Goal: Transaction & Acquisition: Purchase product/service

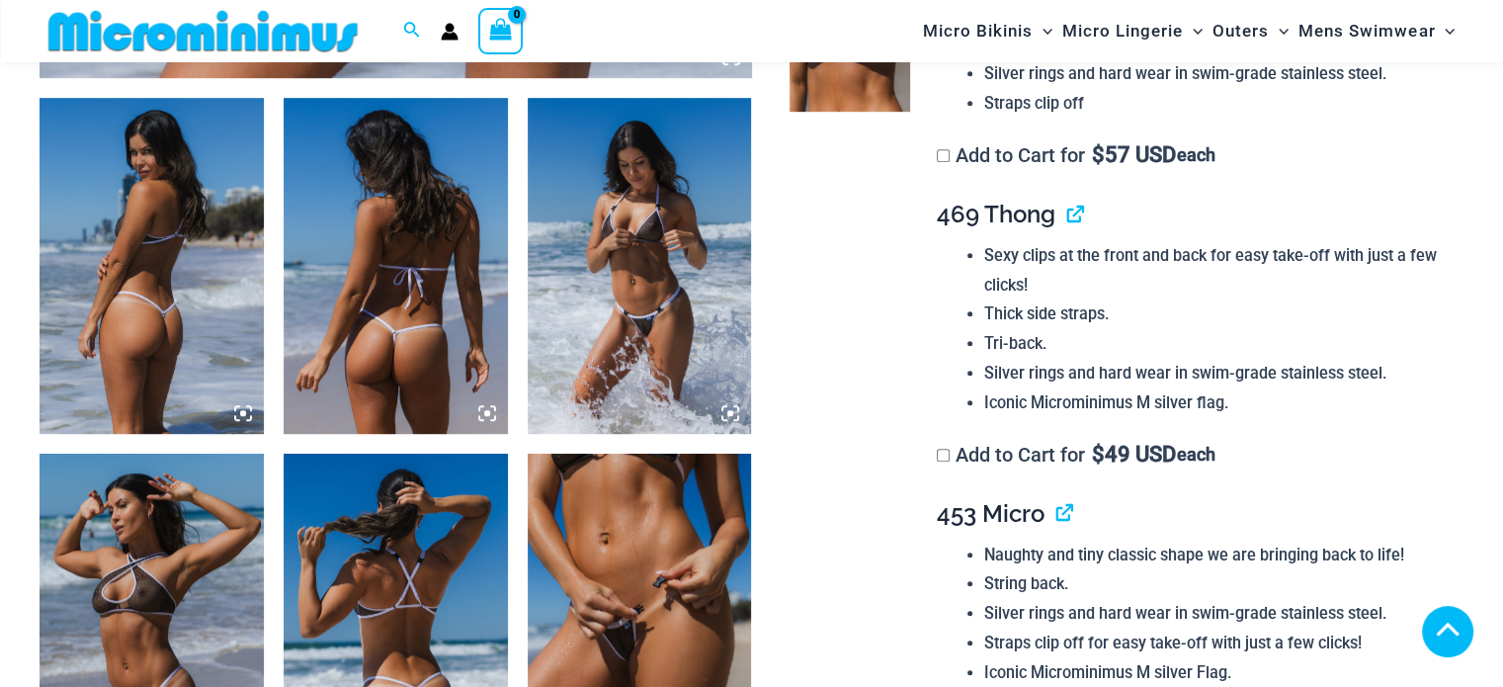
scroll to position [1172, 0]
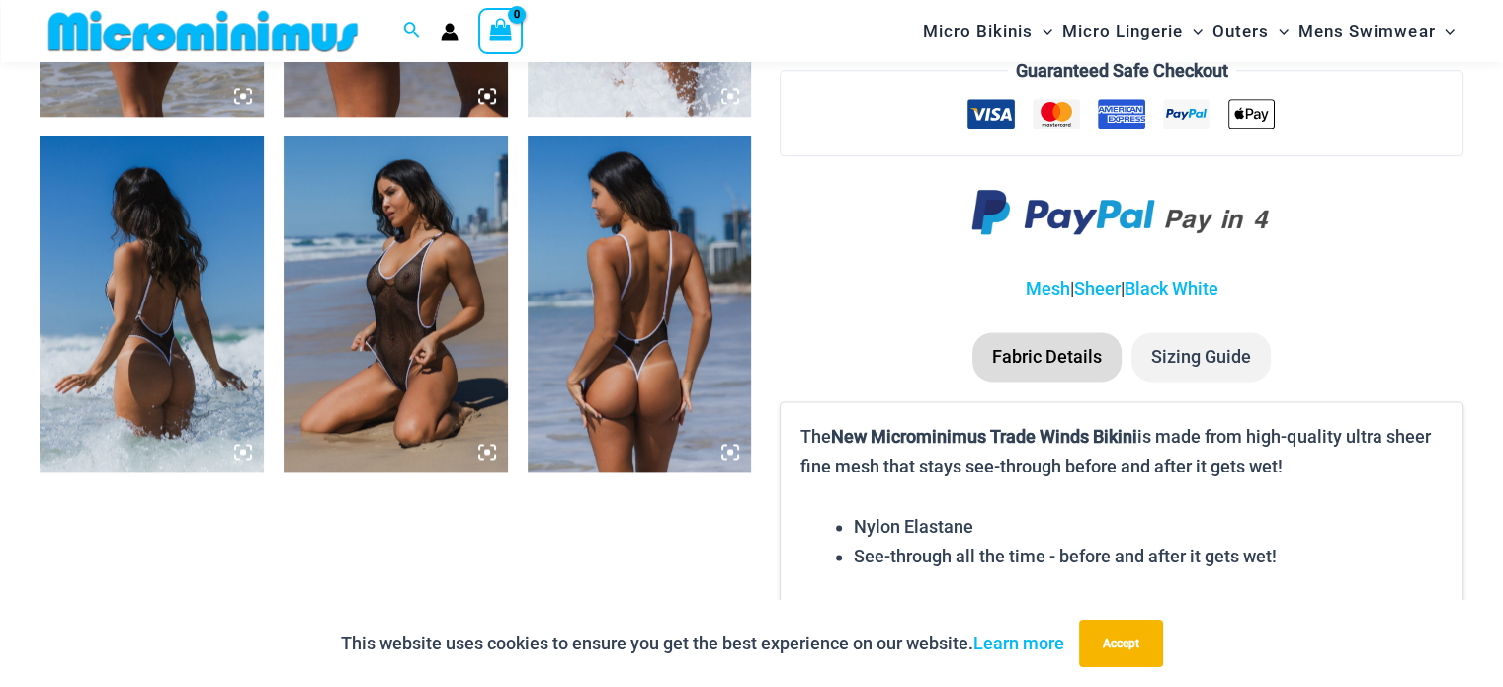
click at [365, 285] on img at bounding box center [396, 304] width 224 height 336
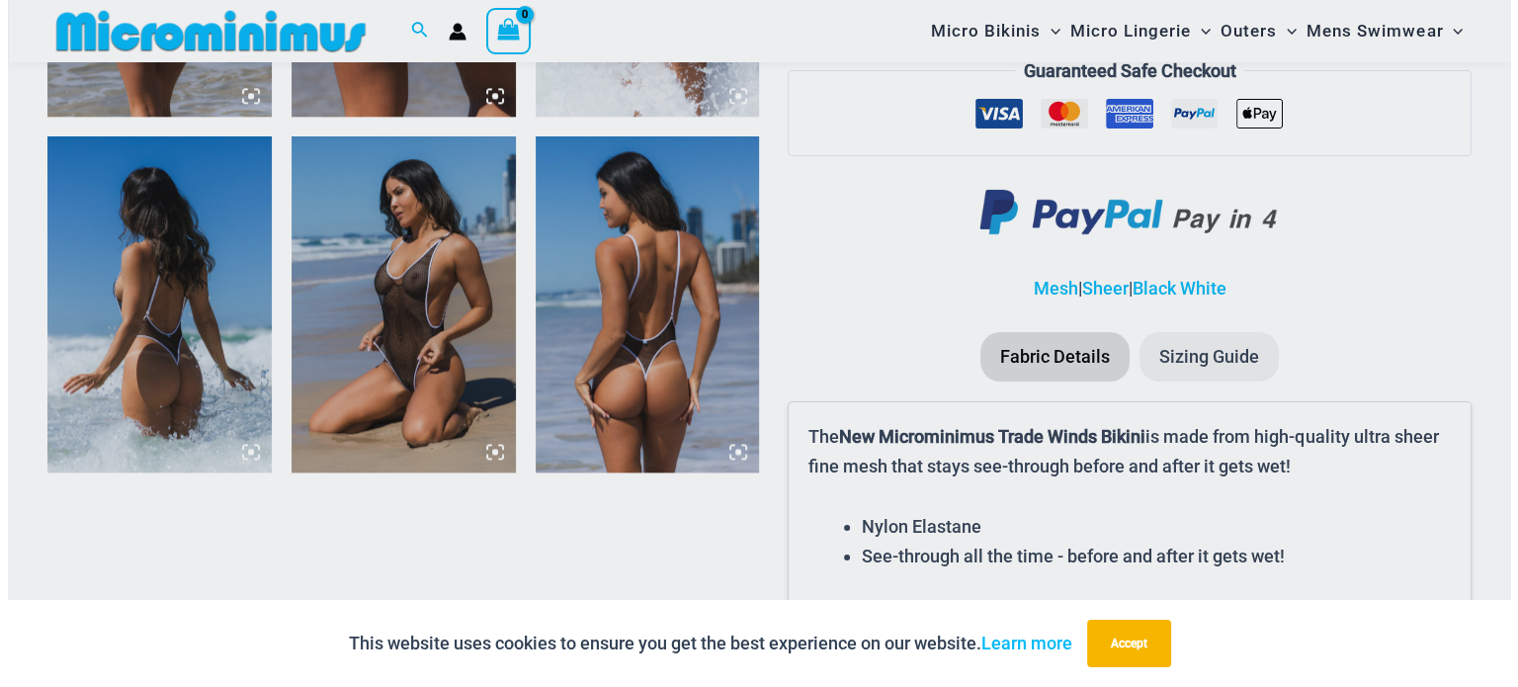
scroll to position [2578, 0]
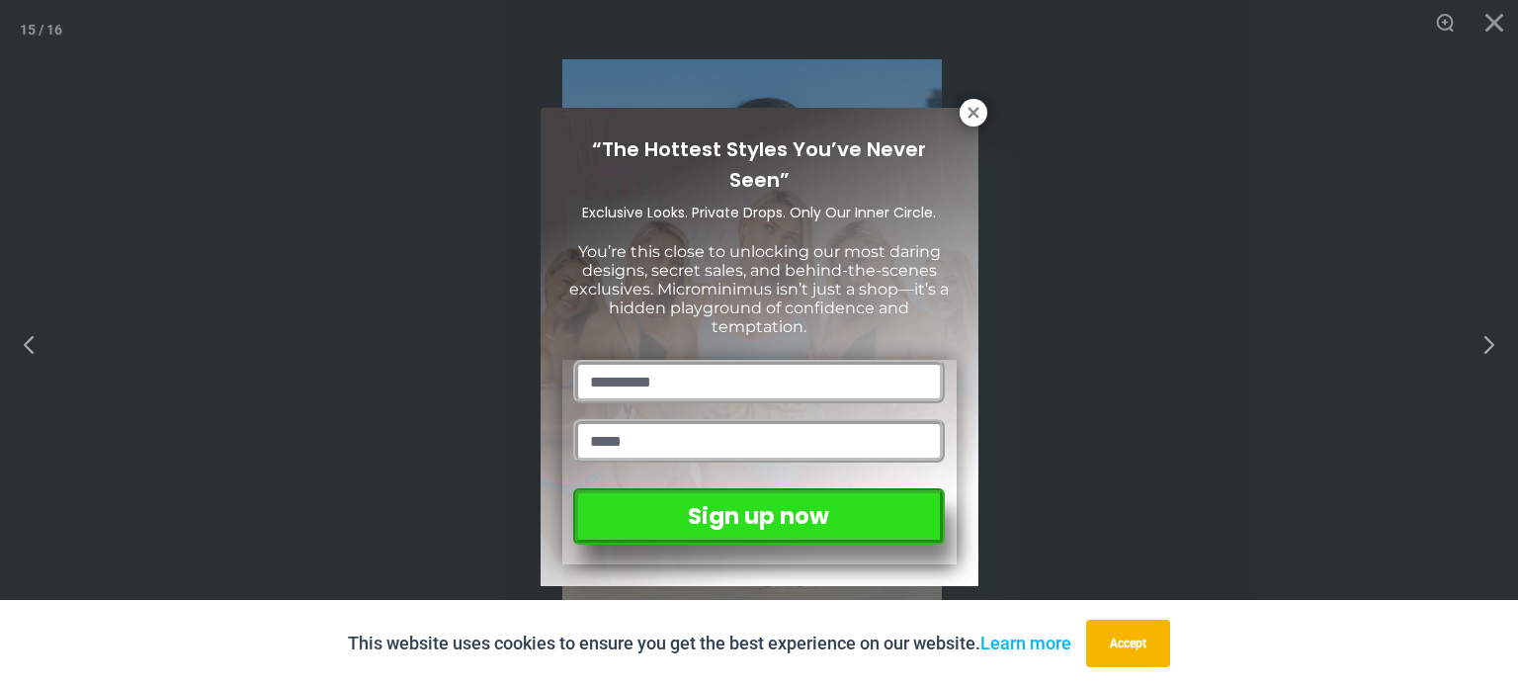
click at [956, 102] on div "“The Hottest Styles You’ve Never Seen” Exclusive Looks. Private Drops. Only Our…" at bounding box center [759, 343] width 1518 height 687
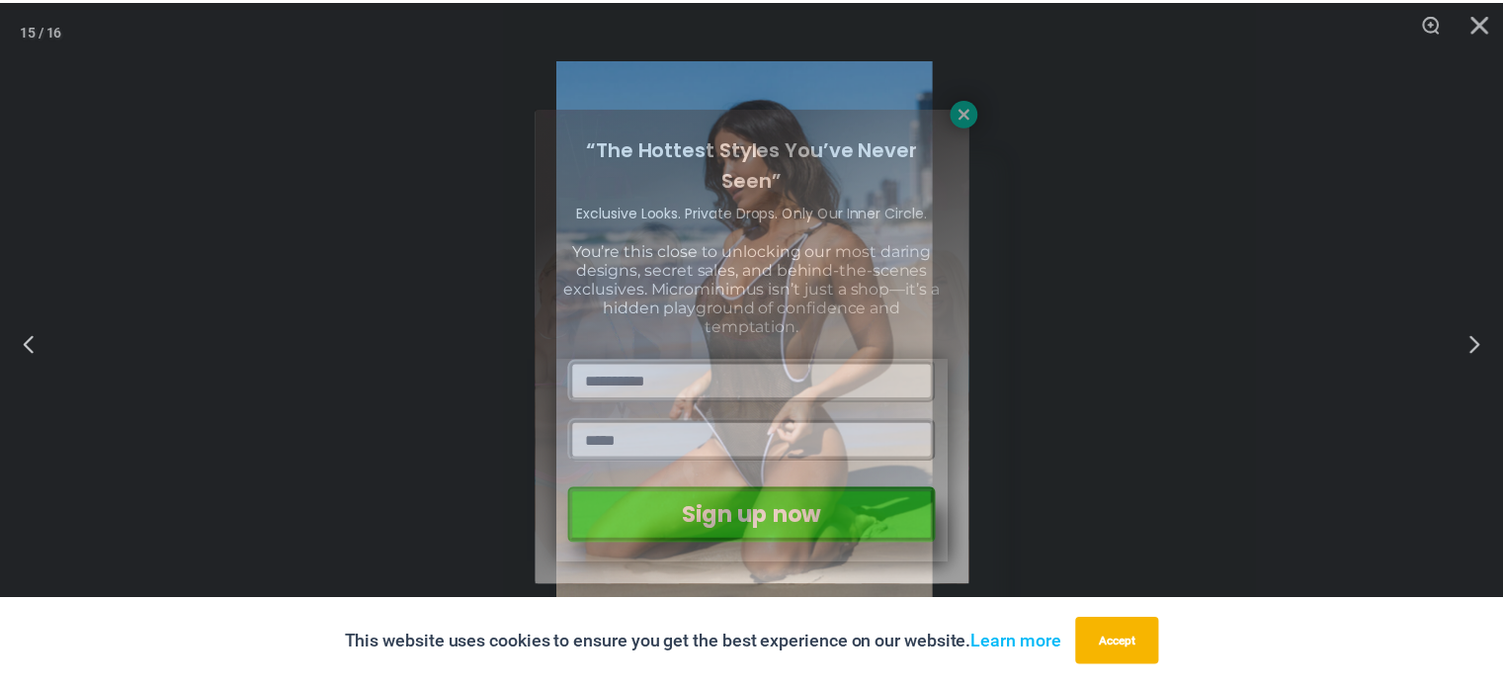
scroll to position [2556, 0]
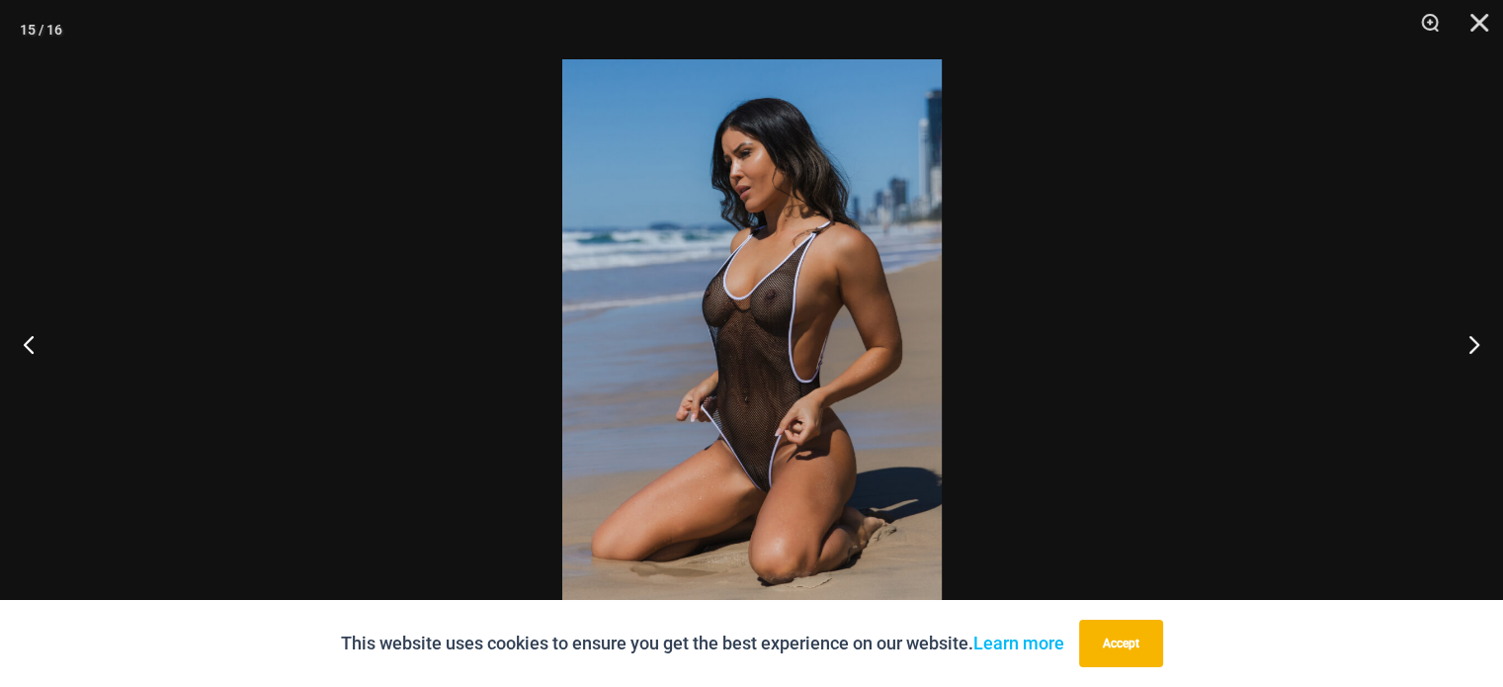
click at [778, 303] on img at bounding box center [752, 343] width 380 height 568
click at [771, 283] on img at bounding box center [752, 343] width 380 height 568
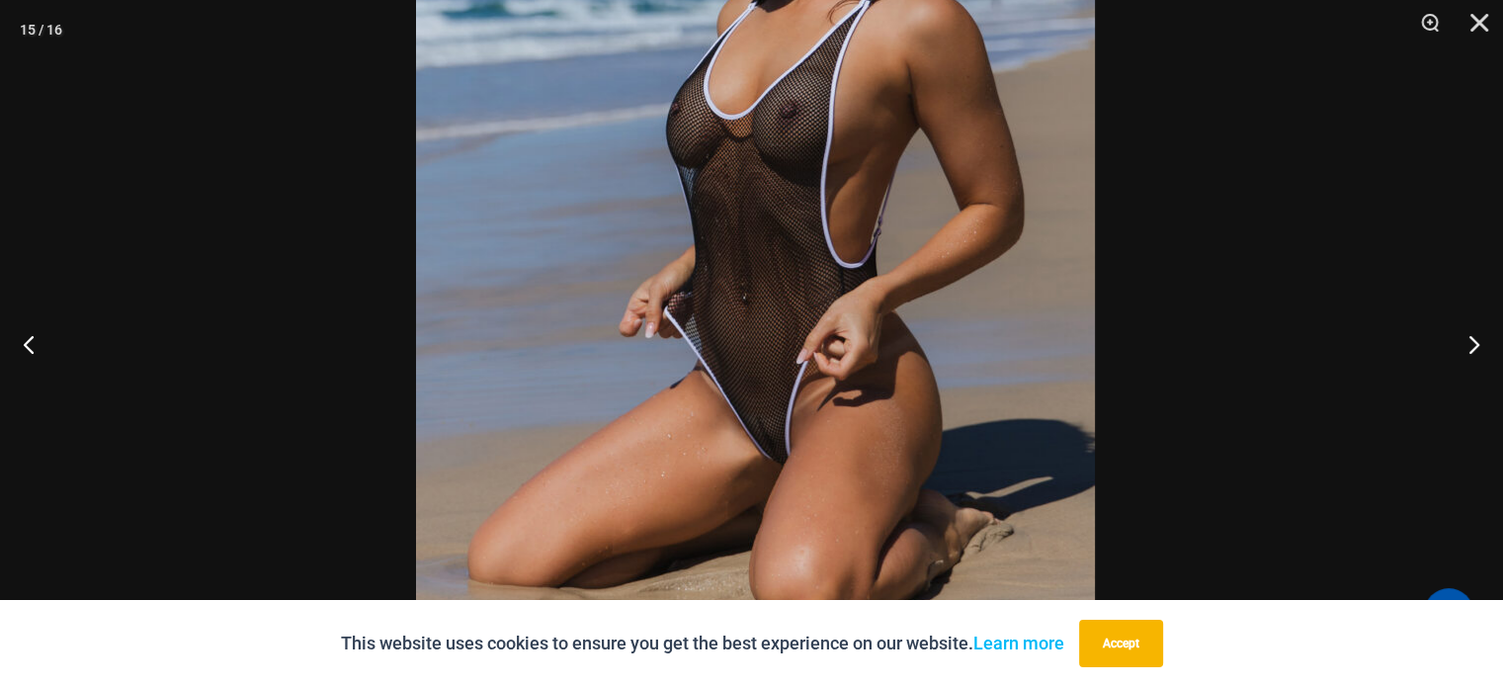
click at [979, 156] on img at bounding box center [755, 198] width 679 height 1018
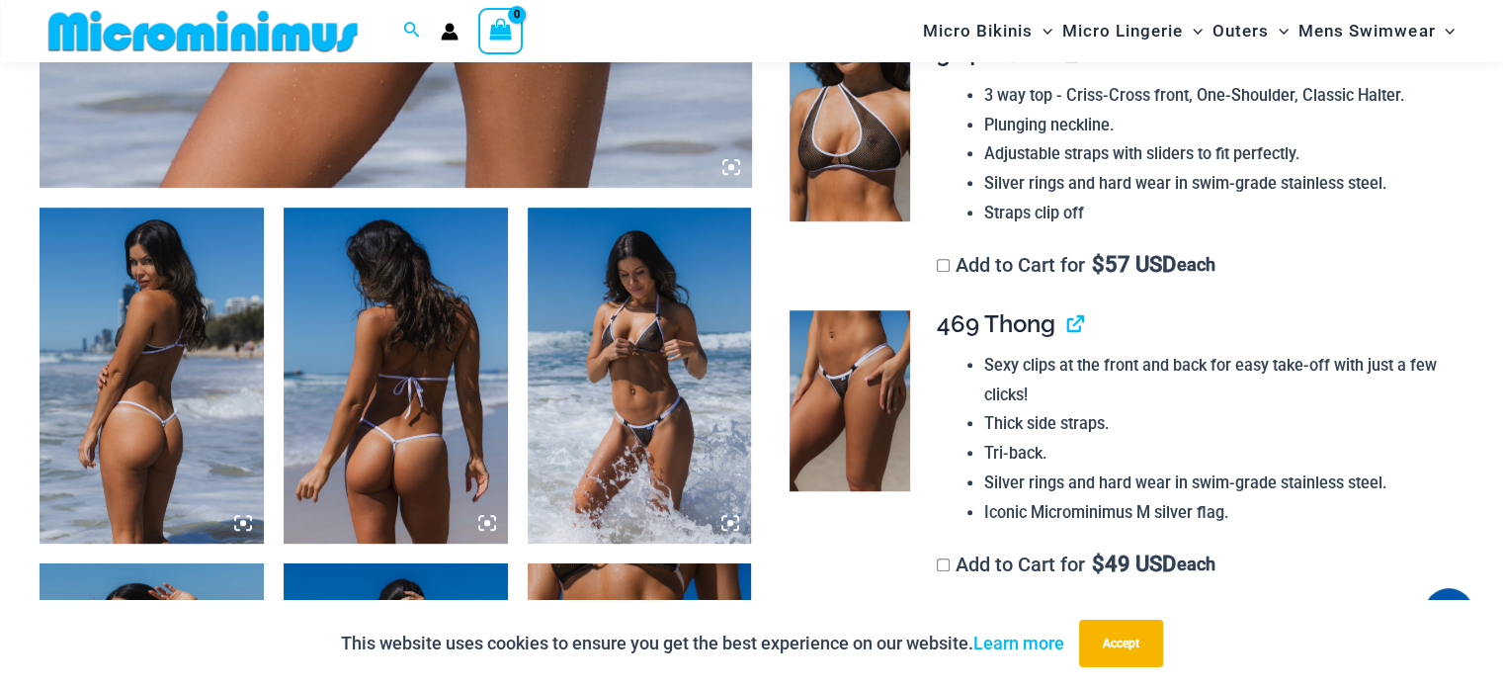
scroll to position [1073, 0]
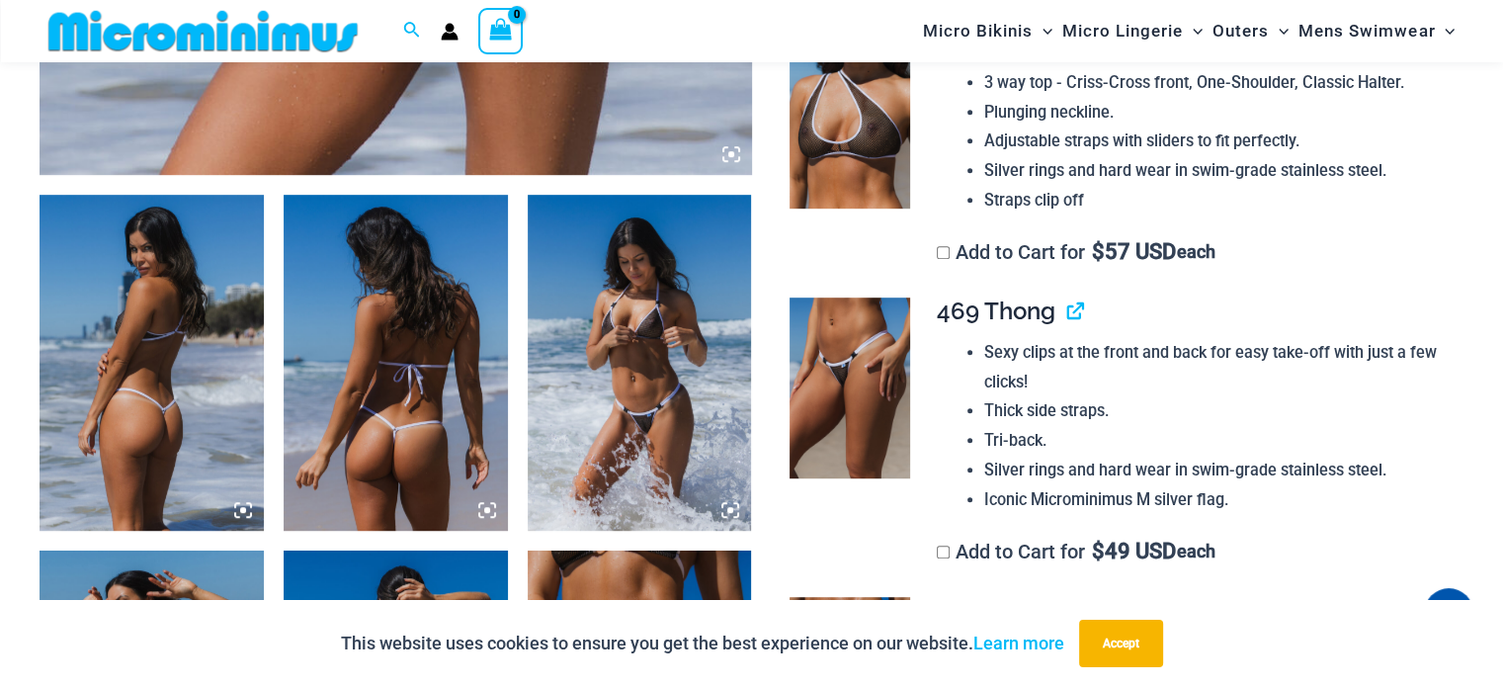
click at [675, 336] on img at bounding box center [640, 363] width 224 height 336
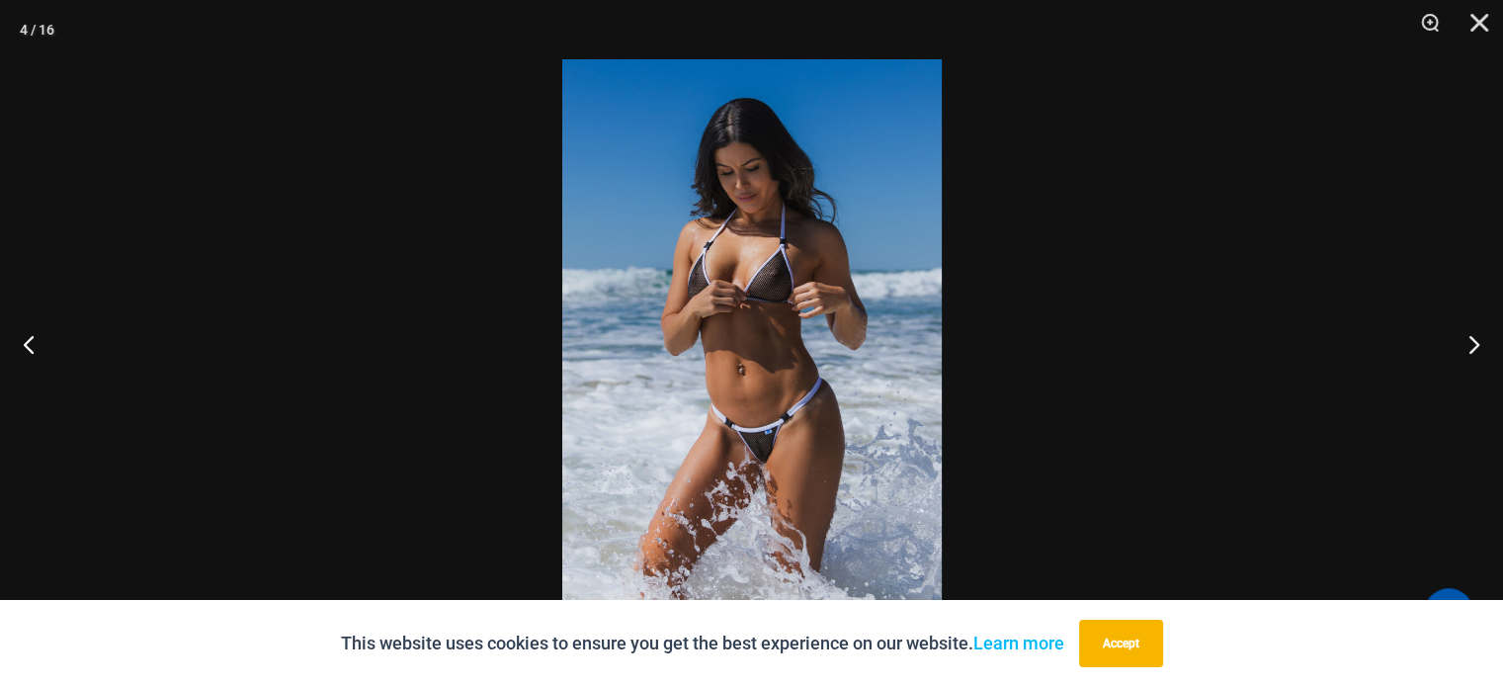
click at [766, 272] on img at bounding box center [752, 343] width 380 height 568
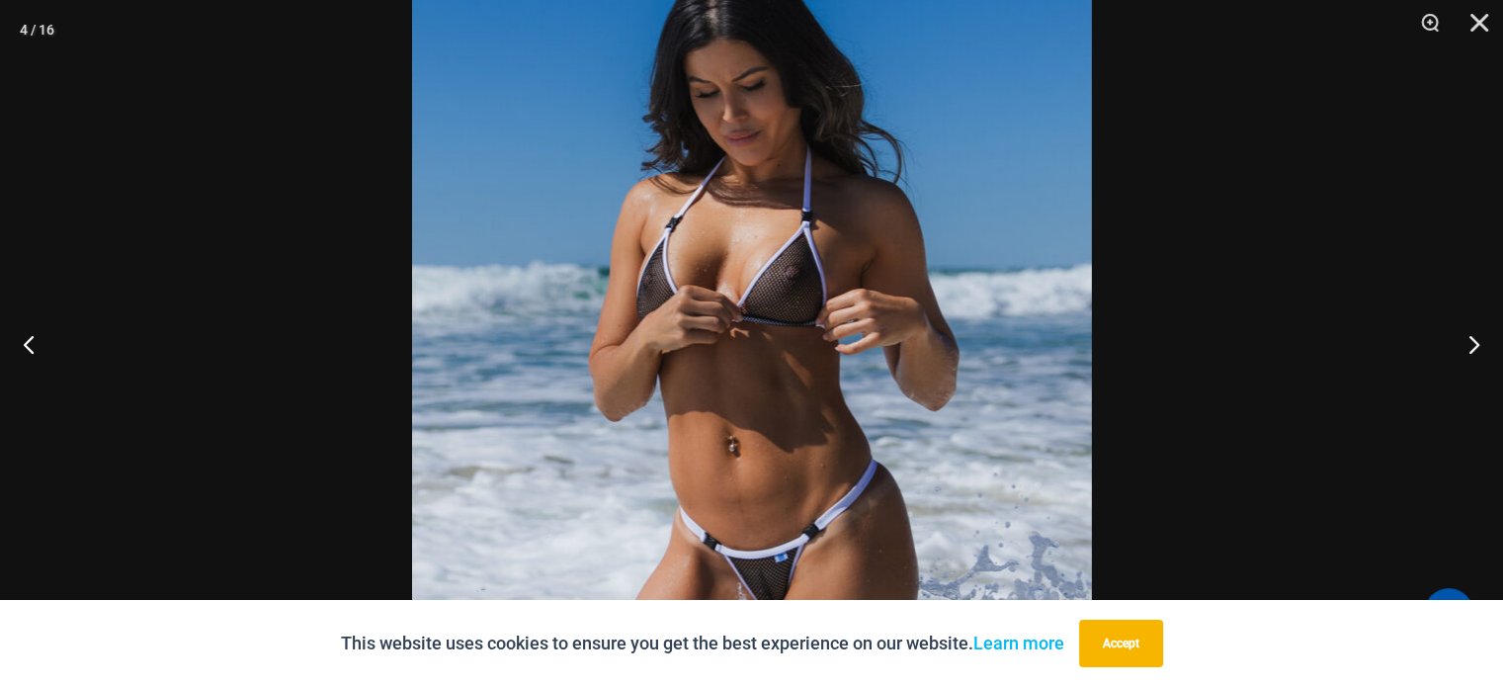
click at [766, 272] on img at bounding box center [752, 399] width 680 height 1018
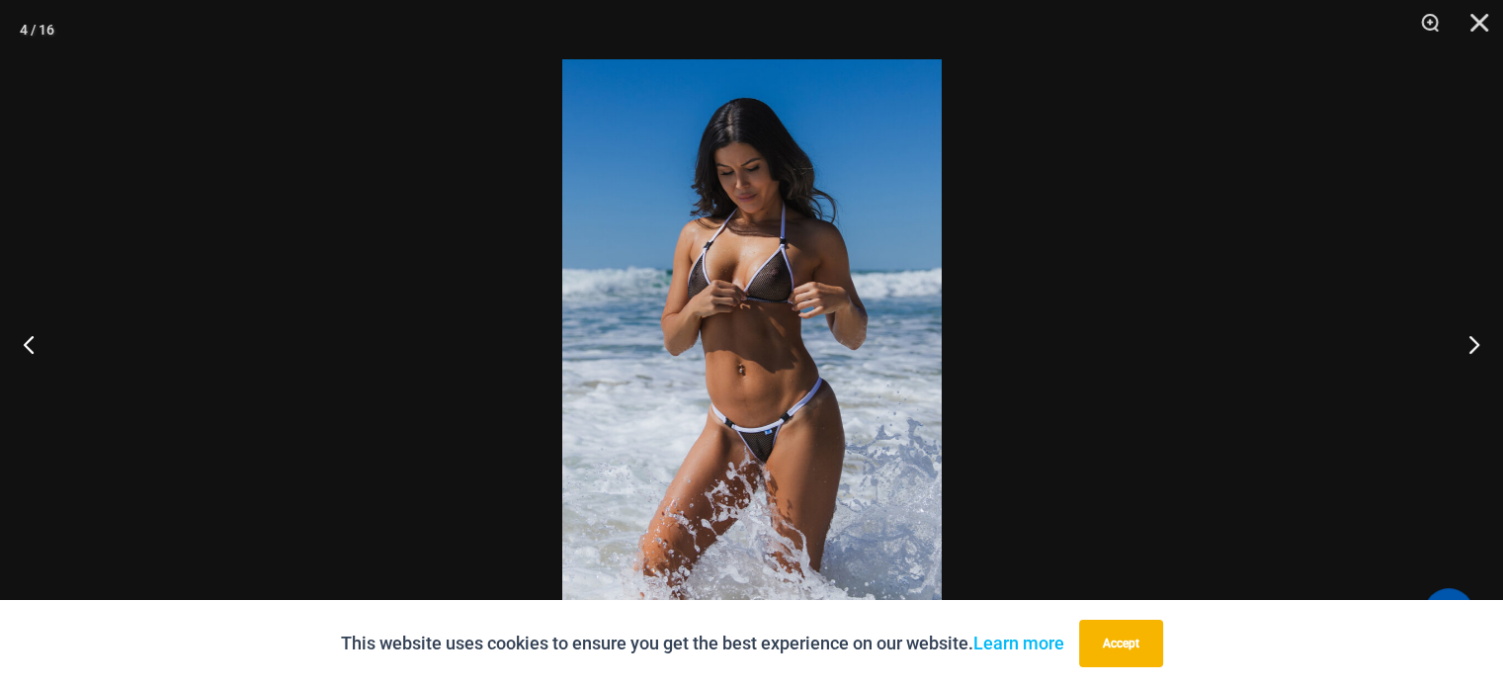
click at [766, 272] on img at bounding box center [752, 343] width 380 height 568
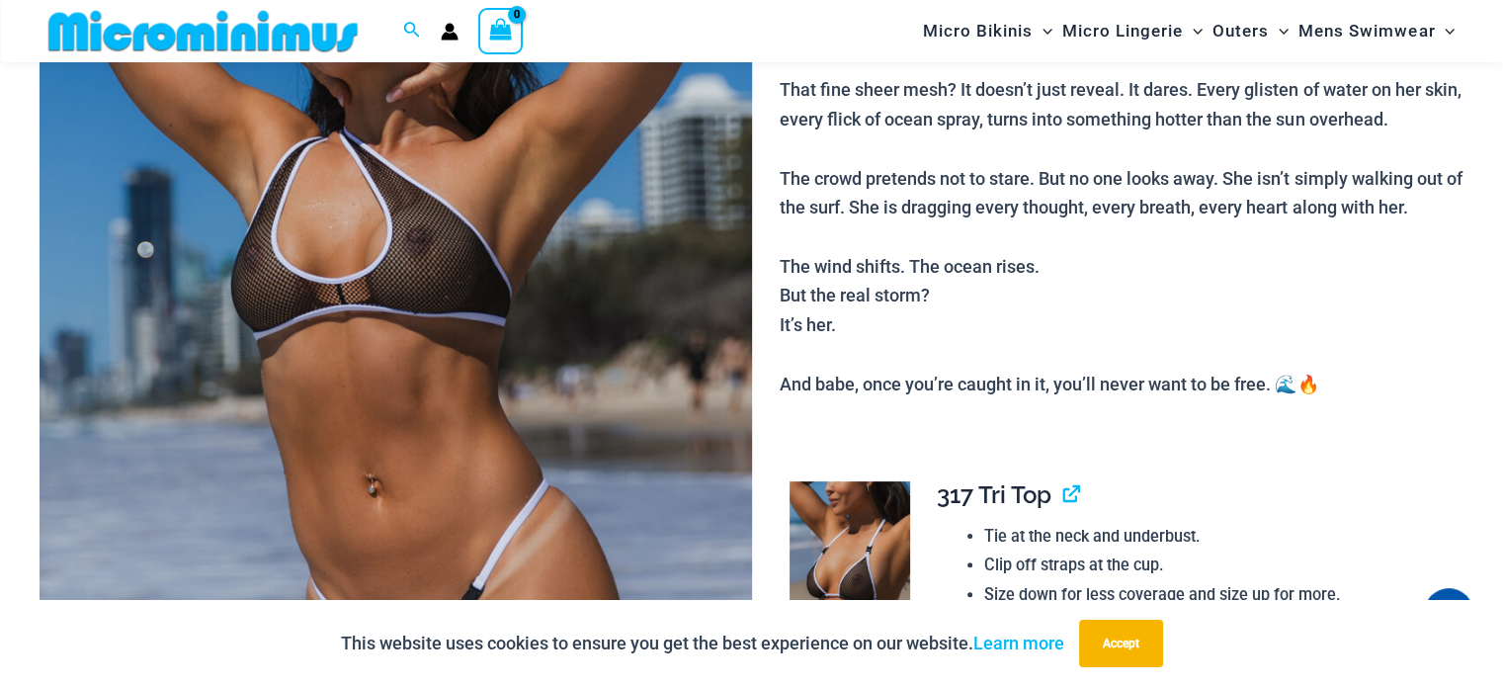
scroll to position [0, 0]
